Goal: Information Seeking & Learning: Learn about a topic

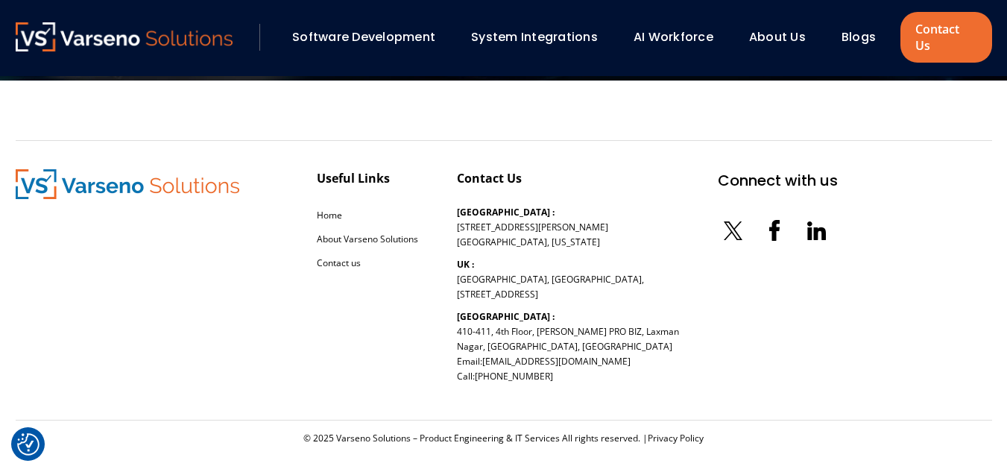
scroll to position [4723, 0]
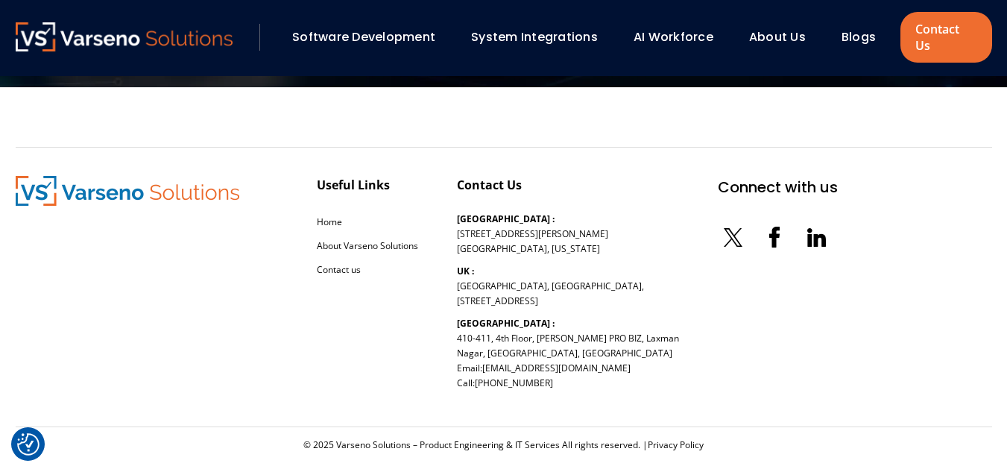
click at [512, 28] on link "System Integrations" at bounding box center [534, 36] width 127 height 17
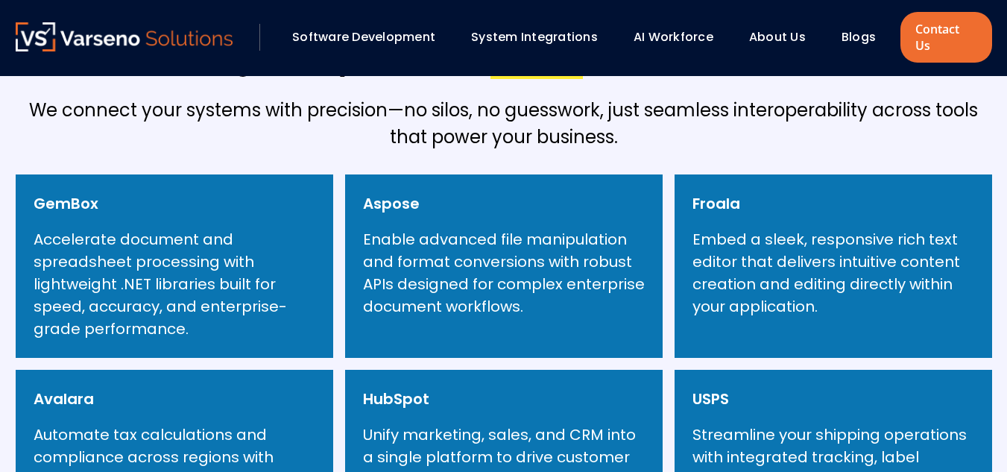
scroll to position [522, 0]
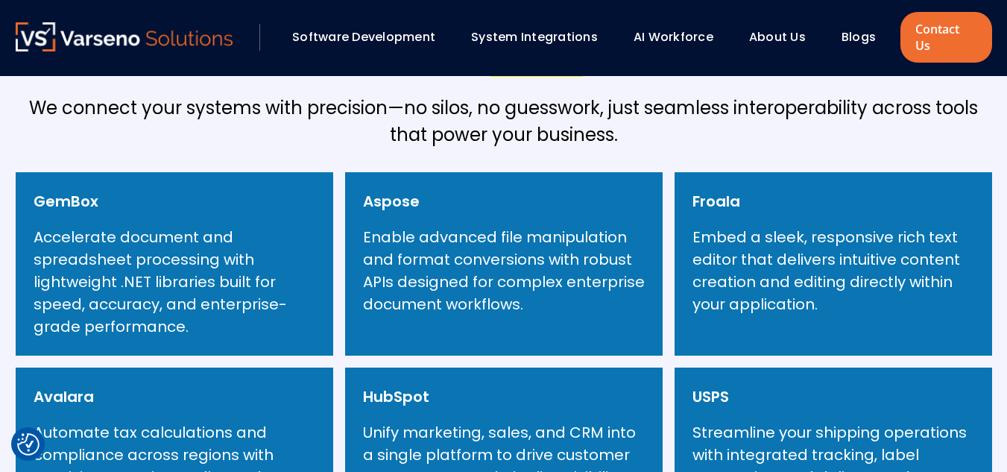
drag, startPoint x: 605, startPoint y: 32, endPoint x: 474, endPoint y: 37, distance: 130.6
click at [474, 37] on div "System Integrations" at bounding box center [541, 37] width 155 height 25
drag, startPoint x: 468, startPoint y: 24, endPoint x: 582, endPoint y: 153, distance: 172.2
click at [567, 27] on div "System Integrations" at bounding box center [541, 37] width 155 height 25
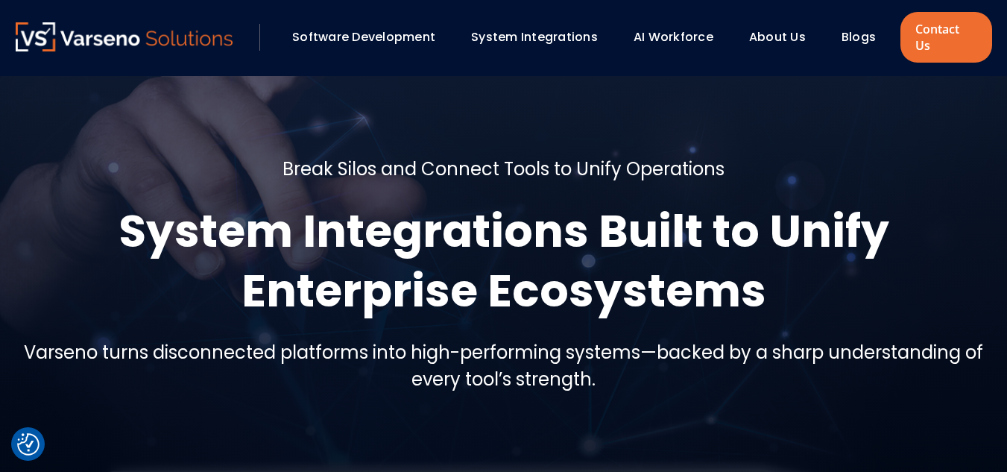
scroll to position [0, 0]
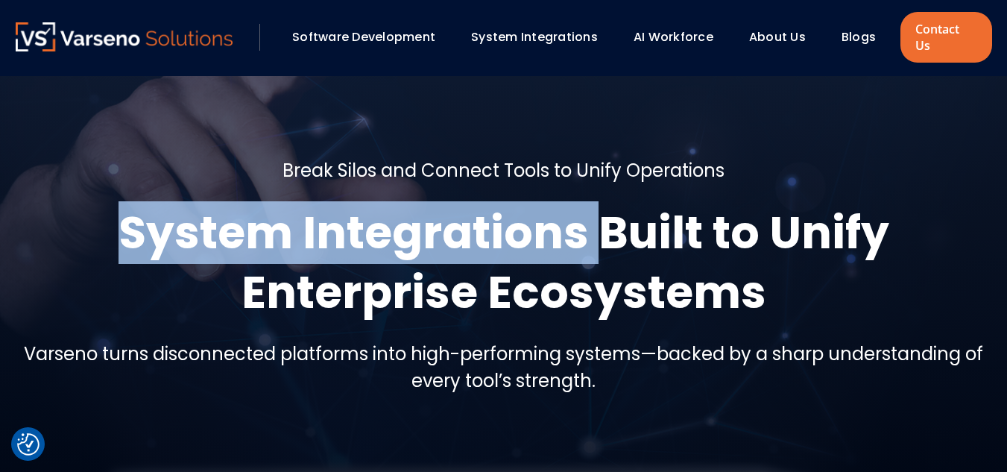
drag, startPoint x: 119, startPoint y: 224, endPoint x: 594, endPoint y: 203, distance: 476.3
click at [594, 203] on h1 "System Integrations Built to Unify Enterprise Ecosystems" at bounding box center [504, 262] width 977 height 119
copy h1 "System Integrations"
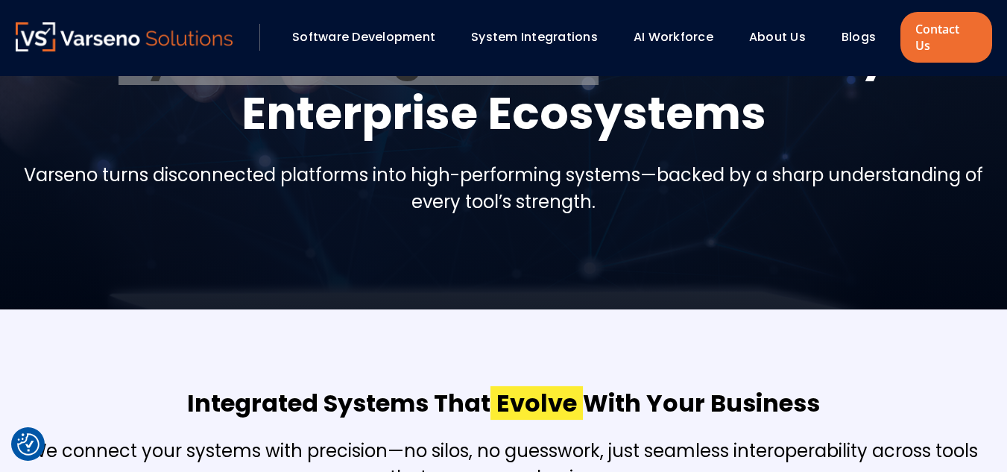
scroll to position [224, 0]
